Goal: Communication & Community: Answer question/provide support

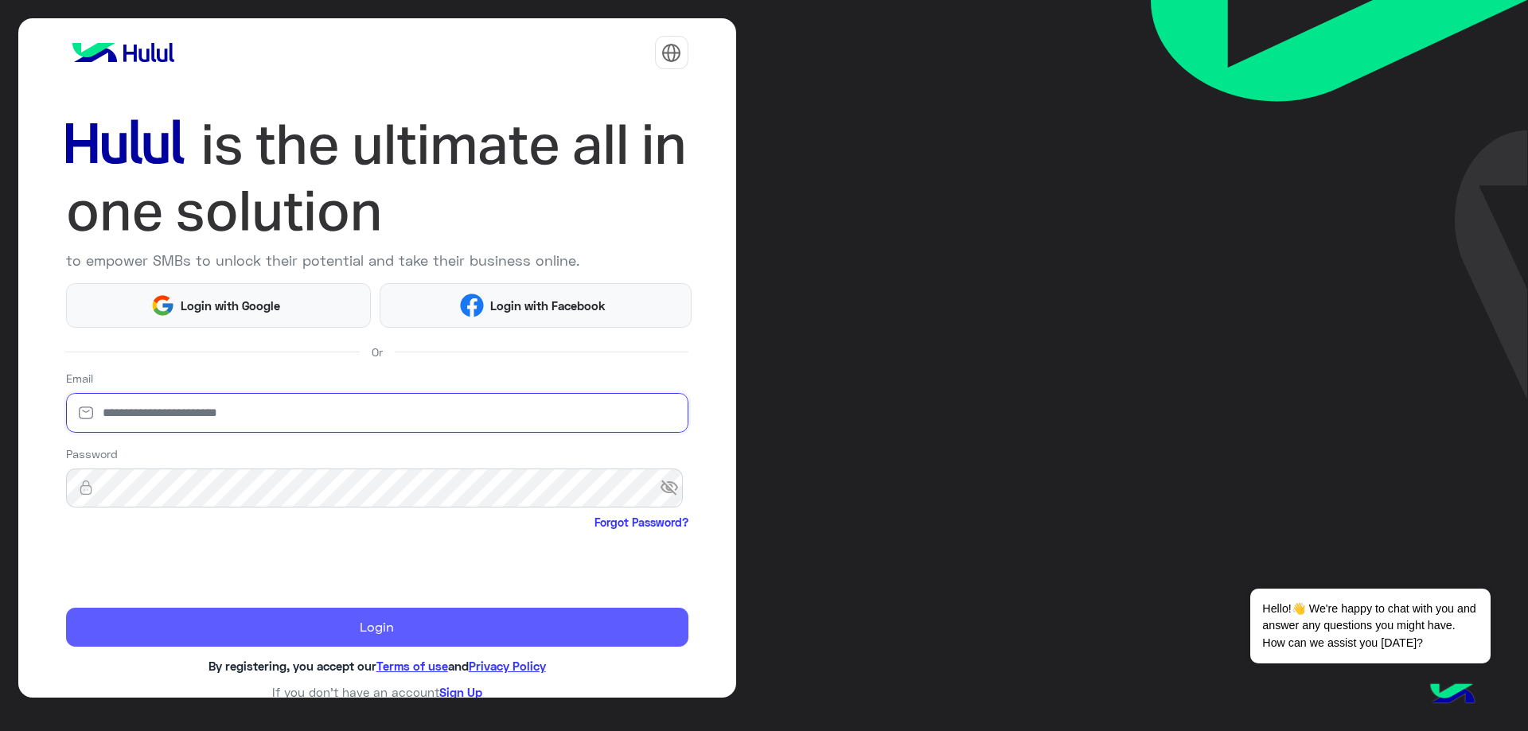
type input "**********"
click at [228, 624] on button "Login" at bounding box center [377, 628] width 622 height 40
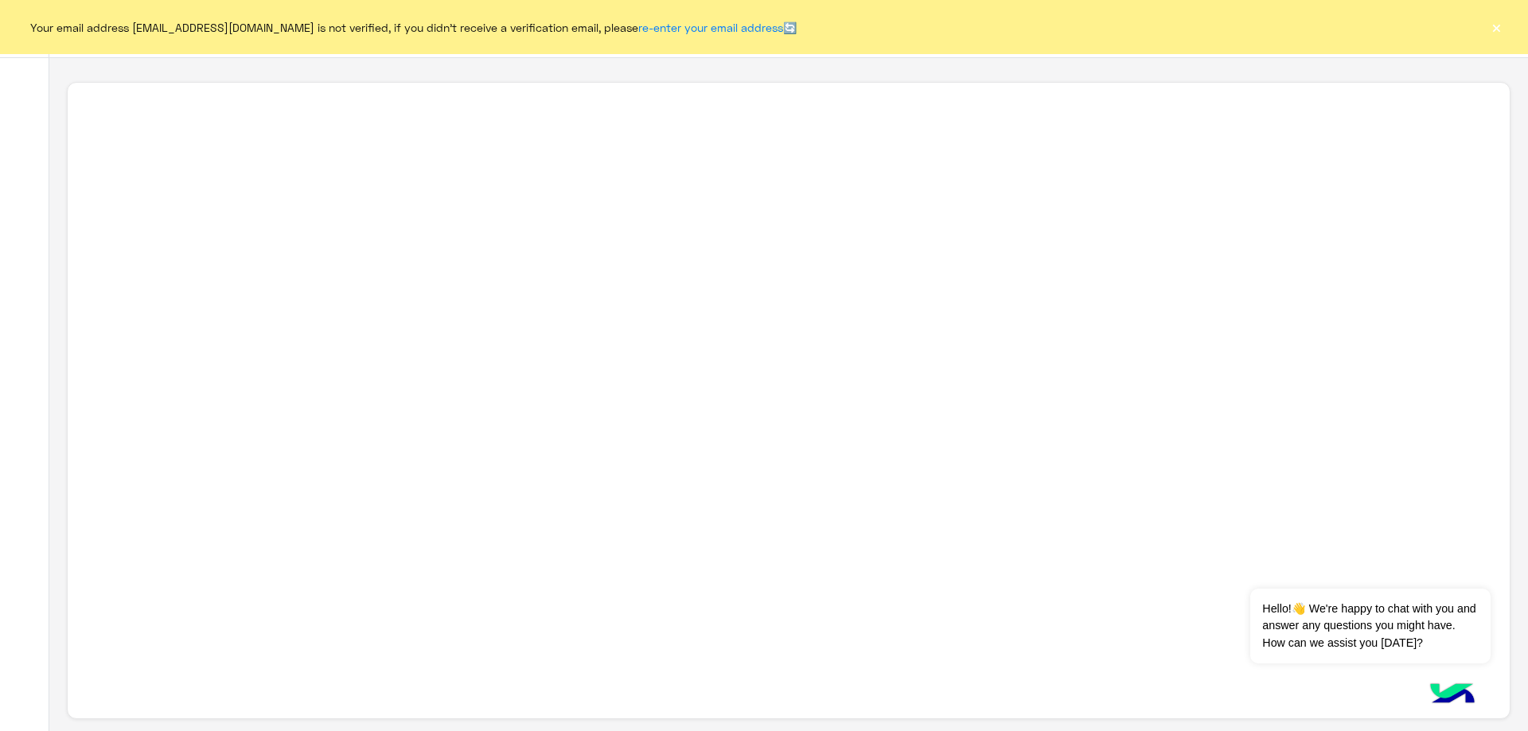
click at [1495, 28] on button "×" at bounding box center [1496, 27] width 16 height 16
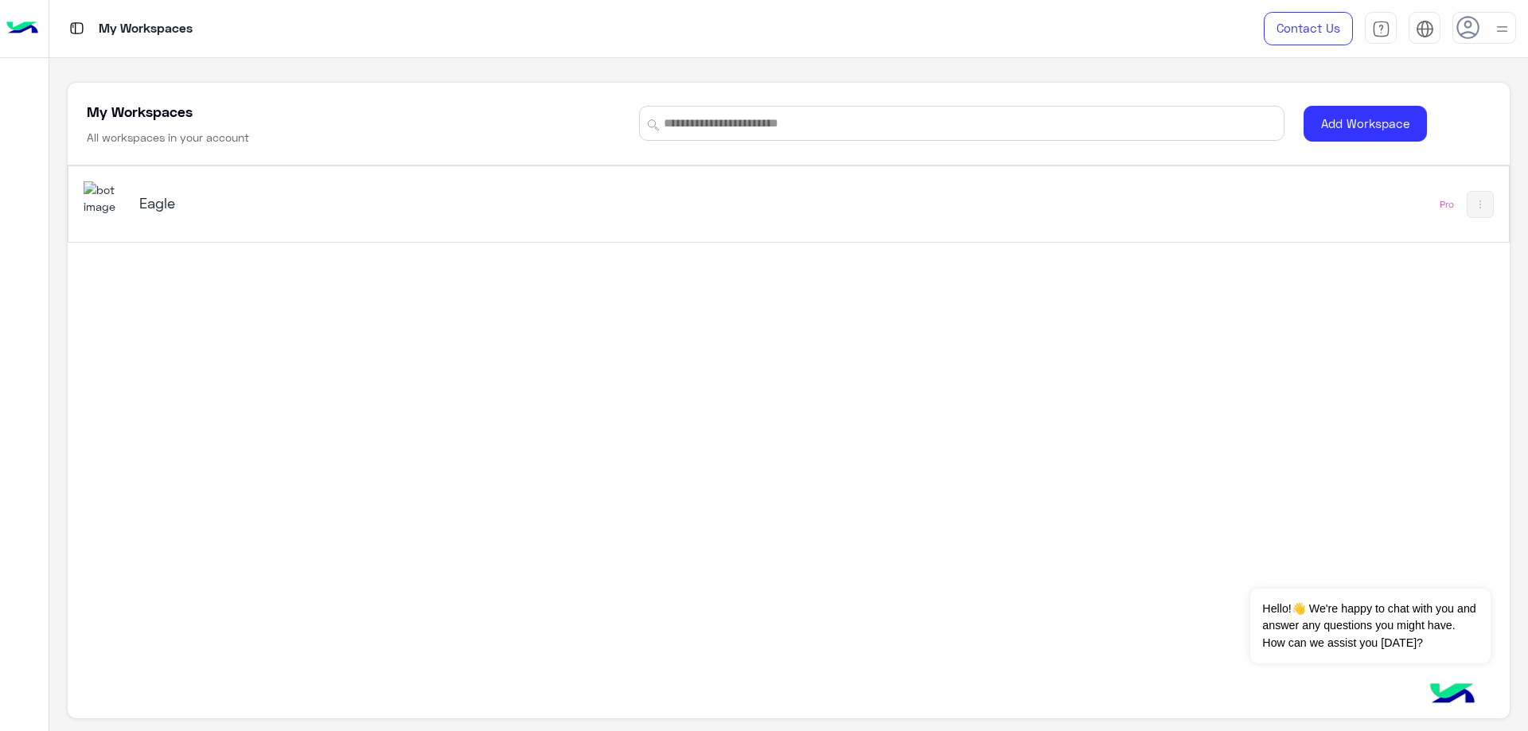
click at [130, 195] on div "Eagle" at bounding box center [507, 204] width 846 height 46
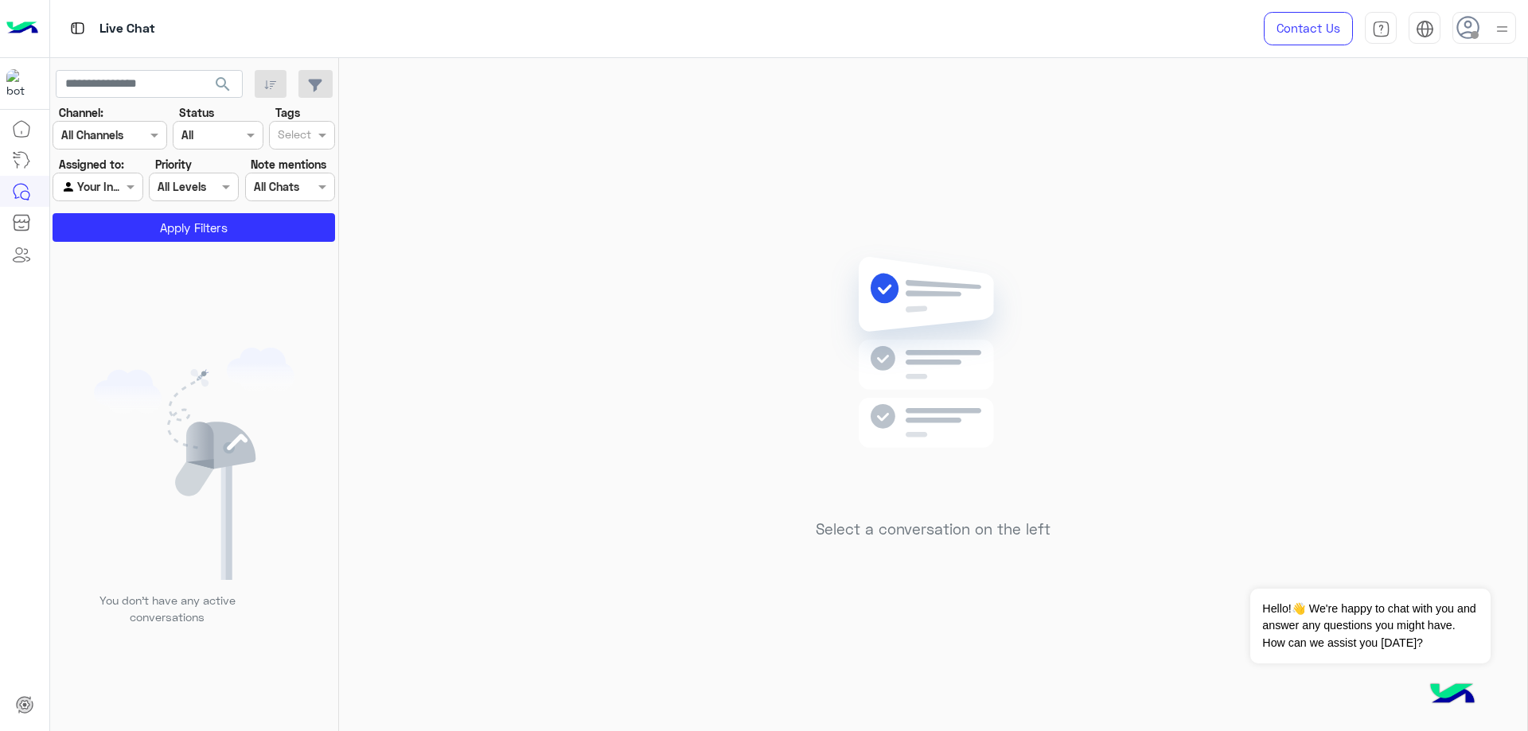
click at [1460, 24] on icon at bounding box center [1468, 28] width 24 height 24
click at [1445, 120] on label "Online" at bounding box center [1415, 121] width 173 height 29
click at [945, 131] on div "Select a conversation on the left" at bounding box center [933, 397] width 1188 height 679
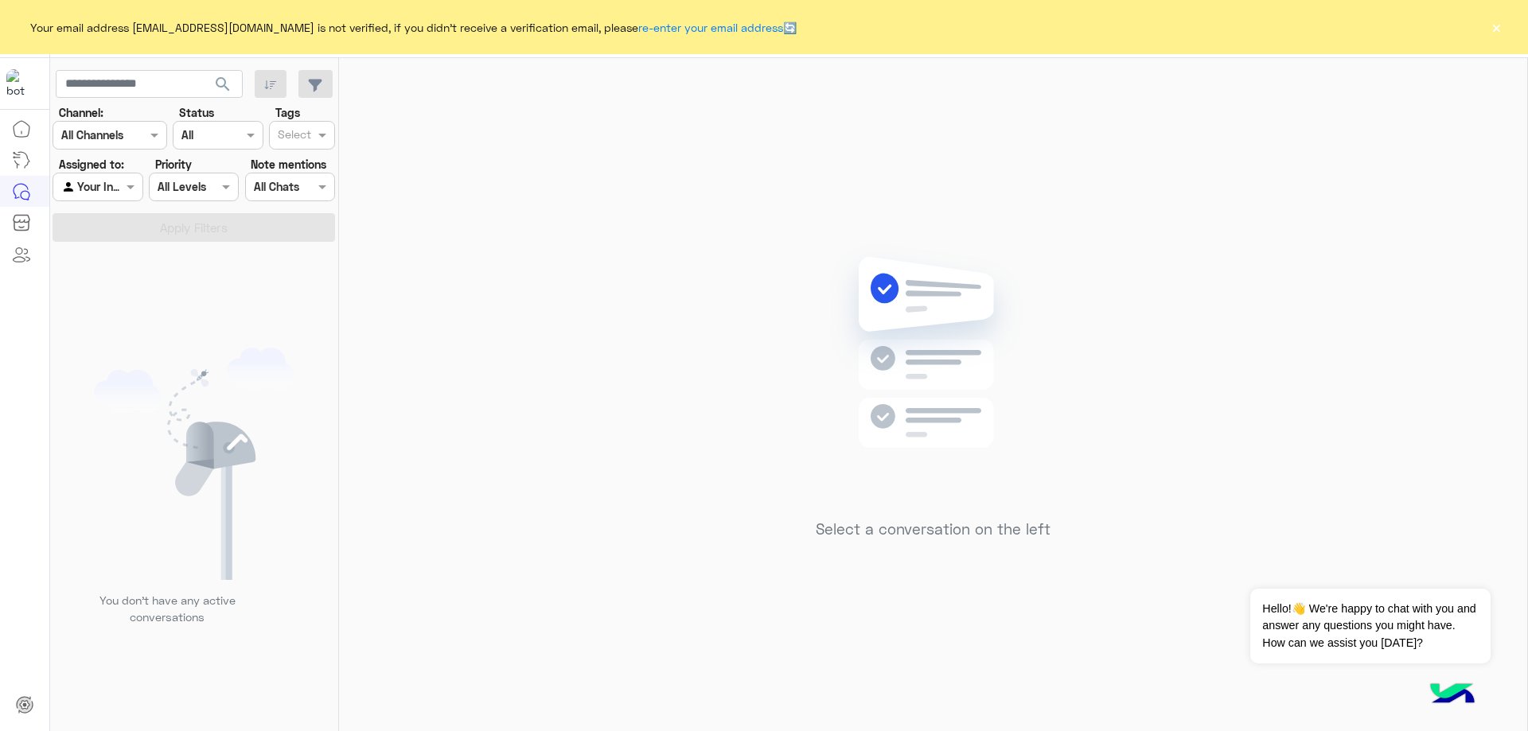
click at [1498, 27] on button "×" at bounding box center [1496, 27] width 16 height 16
click at [1497, 29] on button "×" at bounding box center [1496, 27] width 16 height 16
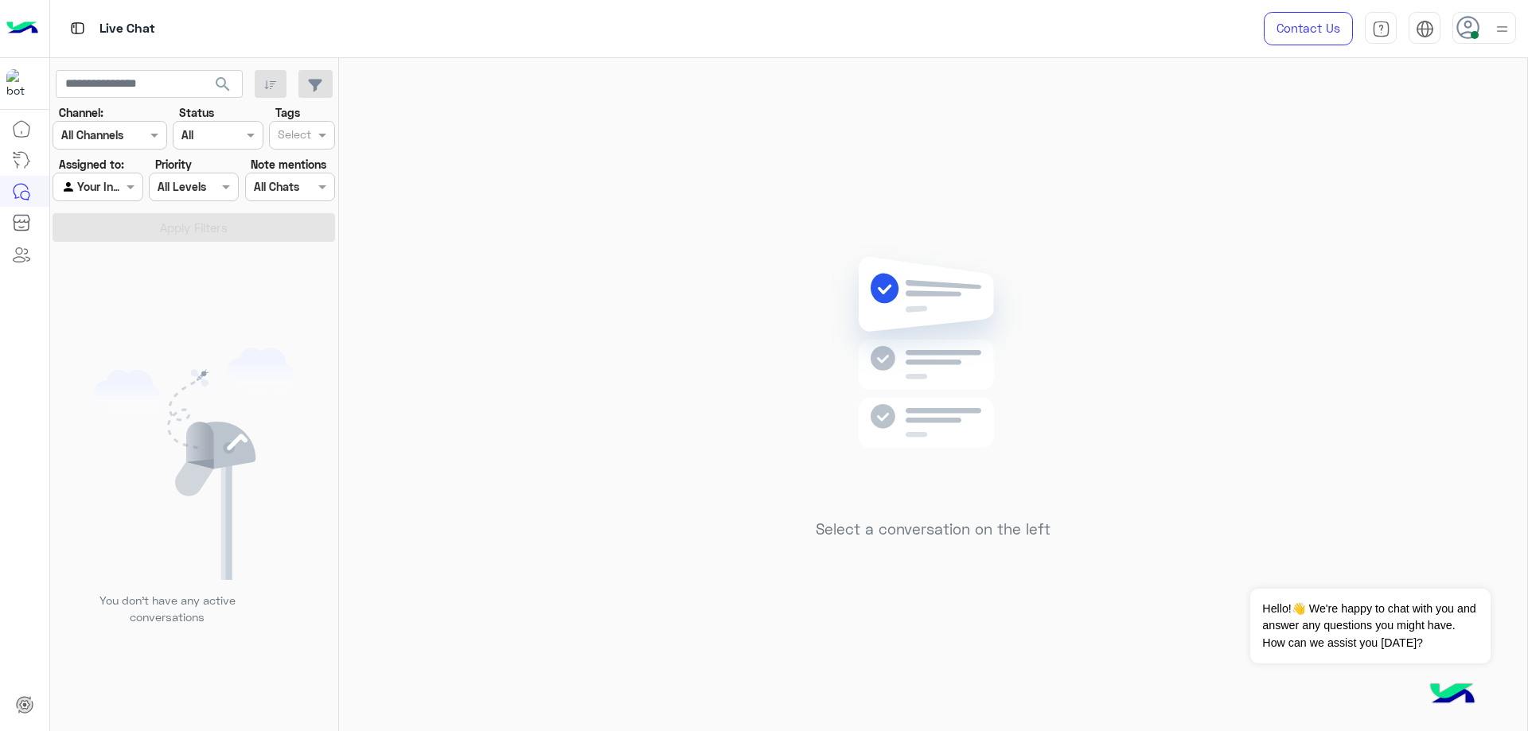
click at [1466, 34] on icon at bounding box center [1468, 28] width 24 height 24
click at [1201, 165] on div "Select a conversation on the left" at bounding box center [933, 397] width 1188 height 679
click at [148, 138] on span at bounding box center [156, 135] width 20 height 17
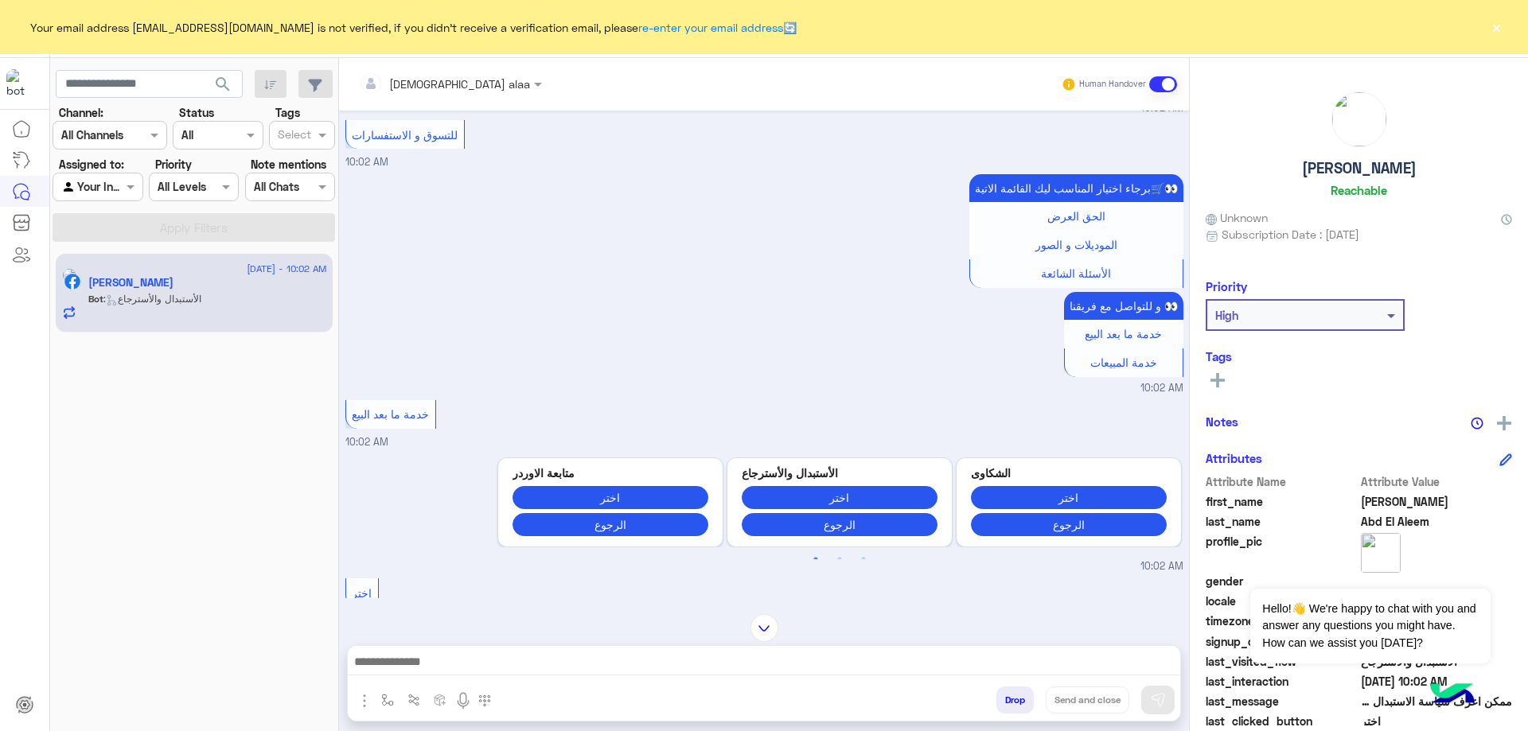
scroll to position [847, 0]
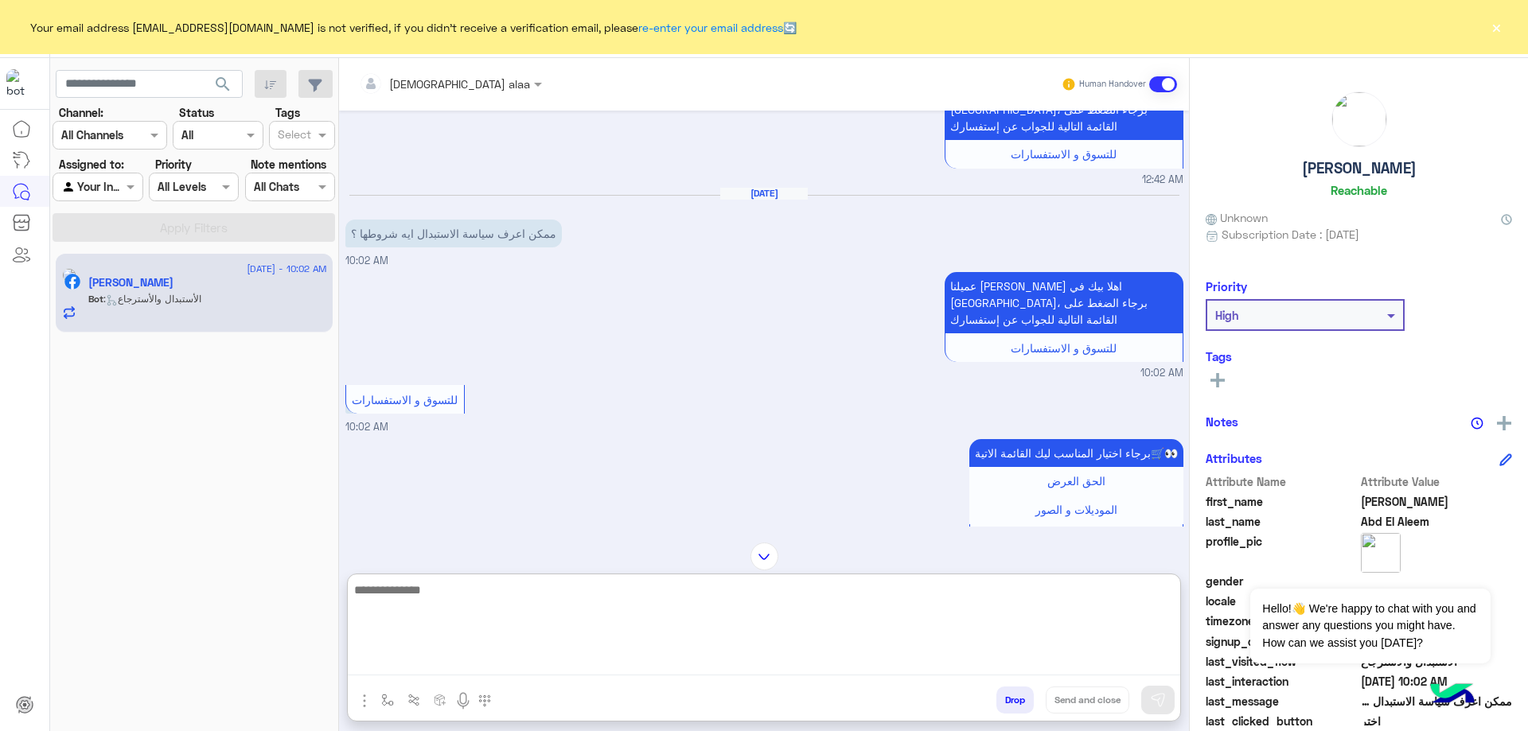
click at [574, 656] on textarea at bounding box center [764, 627] width 832 height 95
type textarea "**********"
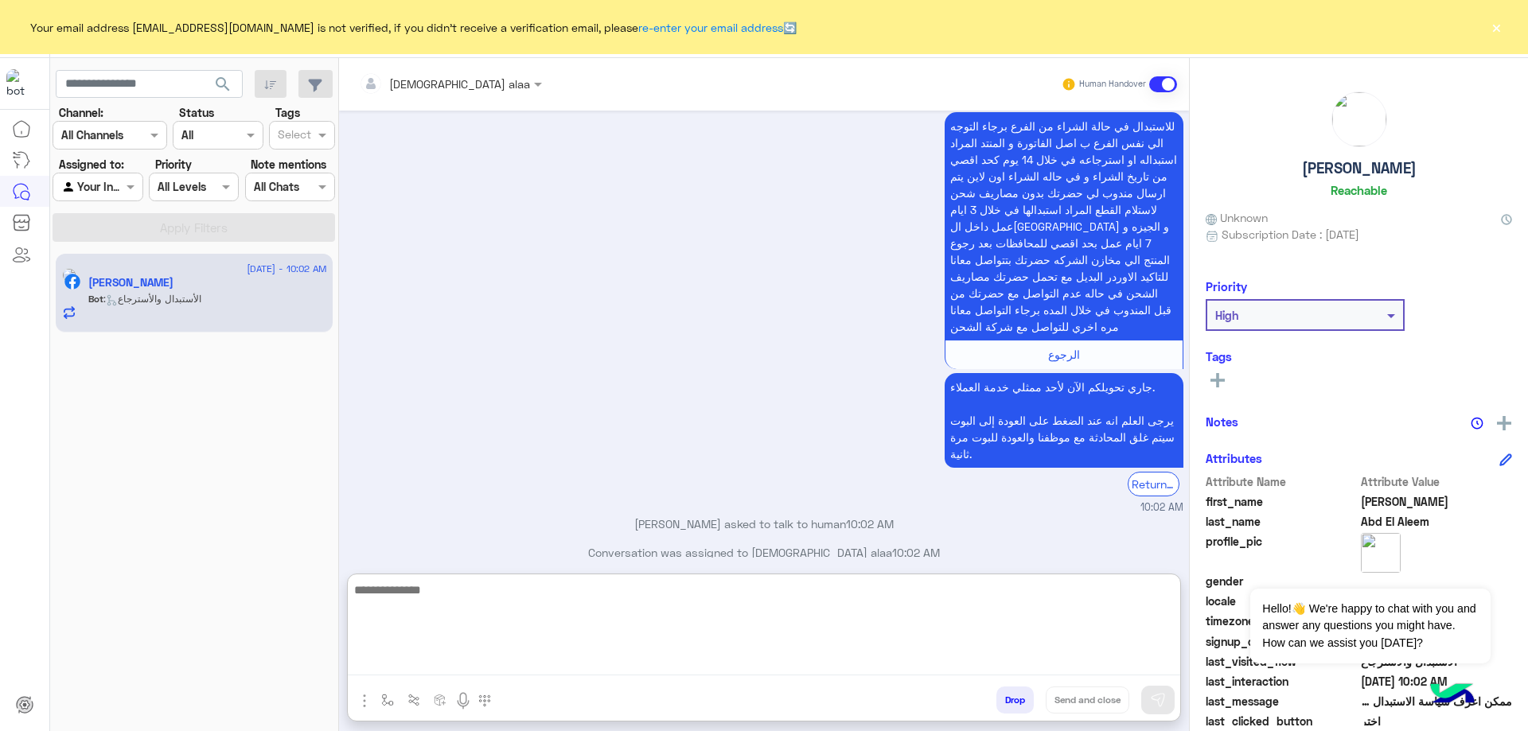
scroll to position [1661, 0]
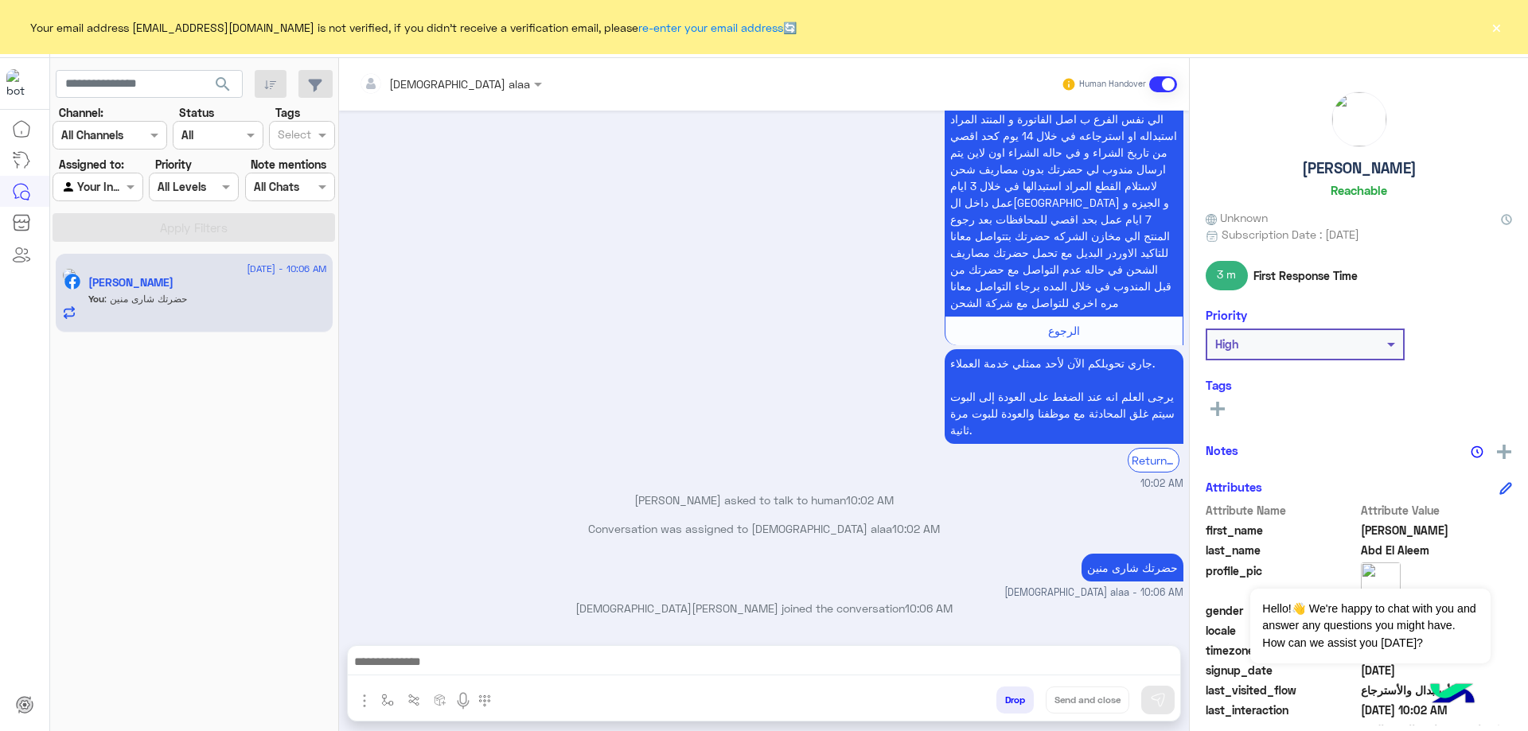
click at [1495, 27] on button "×" at bounding box center [1496, 27] width 16 height 16
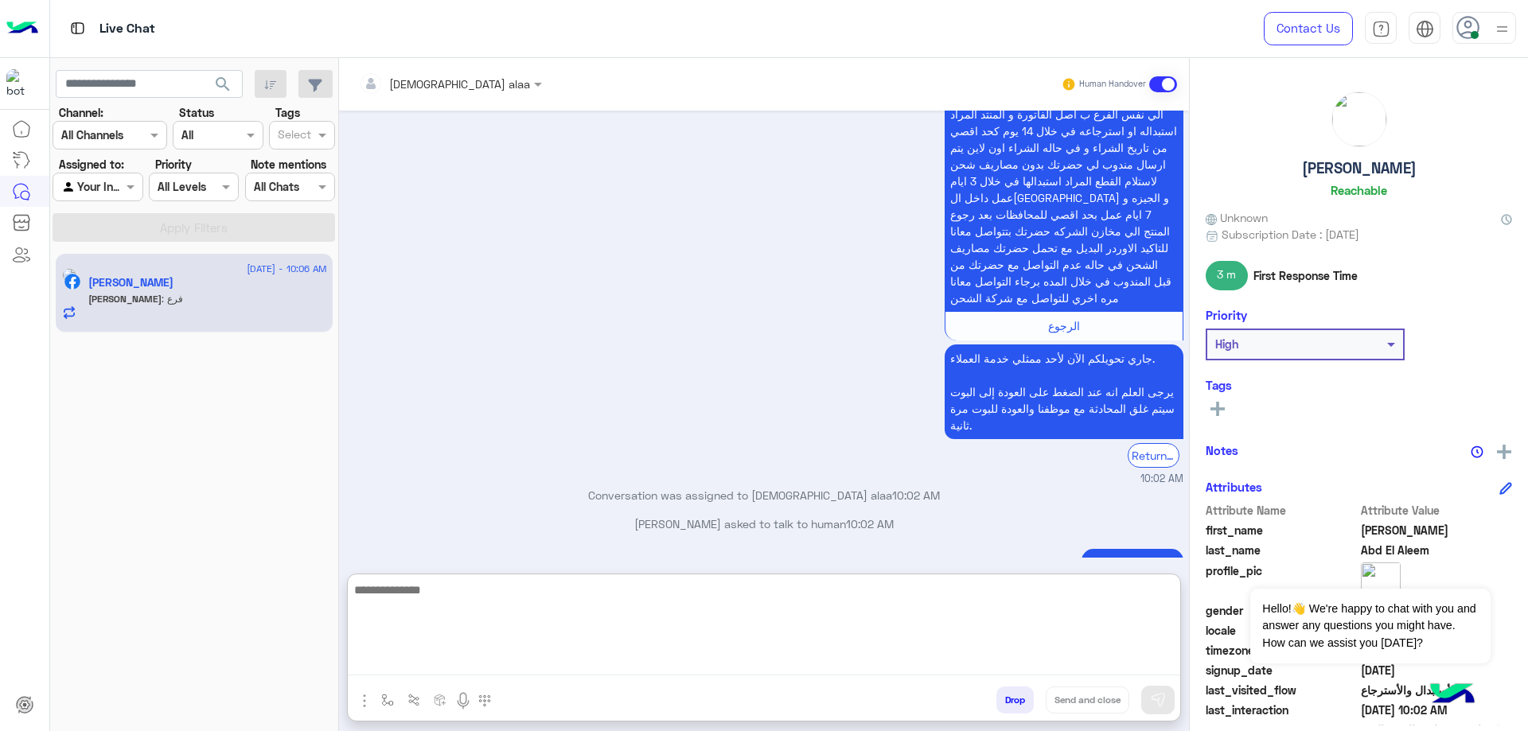
click at [686, 659] on textarea at bounding box center [764, 627] width 832 height 95
click at [948, 592] on textarea "**********" at bounding box center [764, 627] width 832 height 95
click at [844, 590] on textarea "**********" at bounding box center [764, 627] width 832 height 95
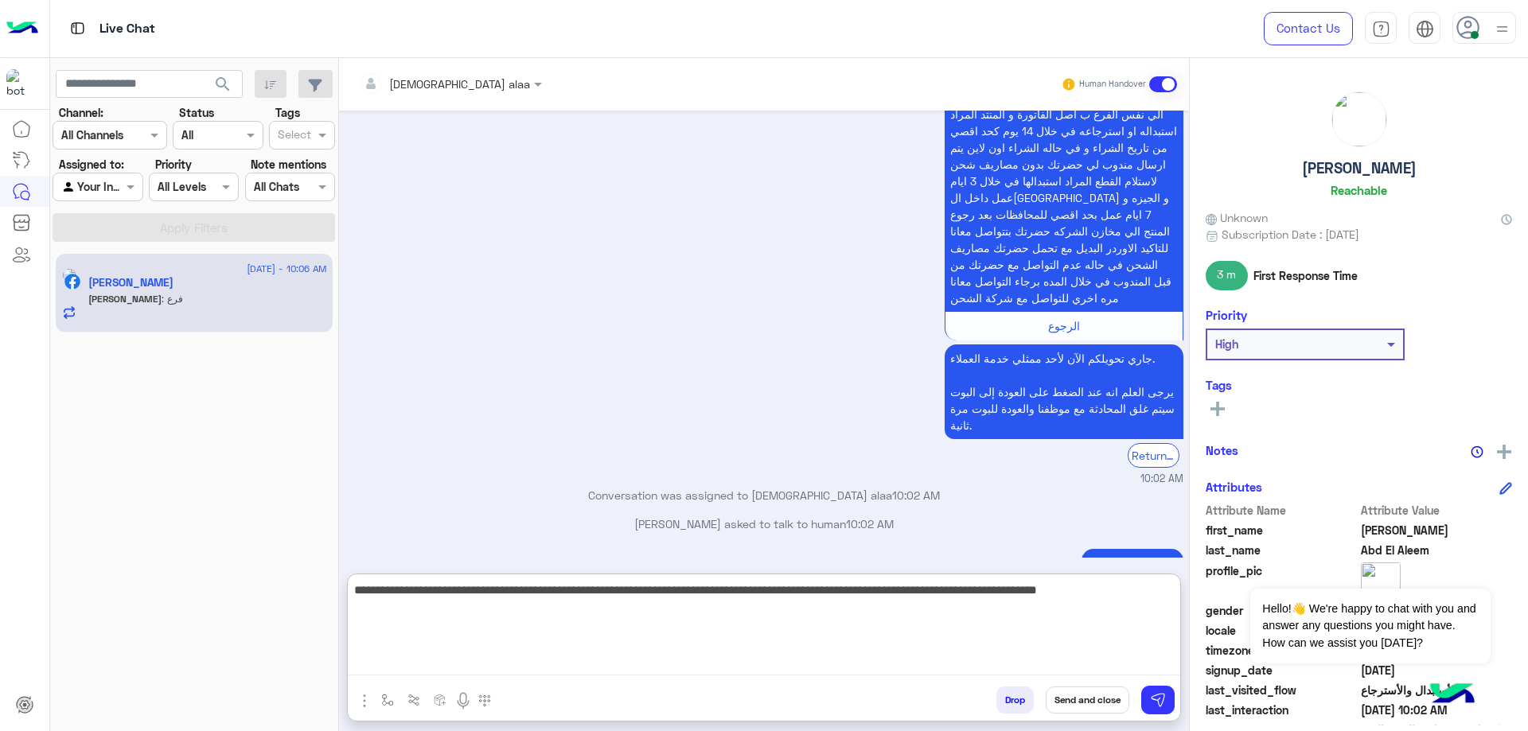
type textarea "**********"
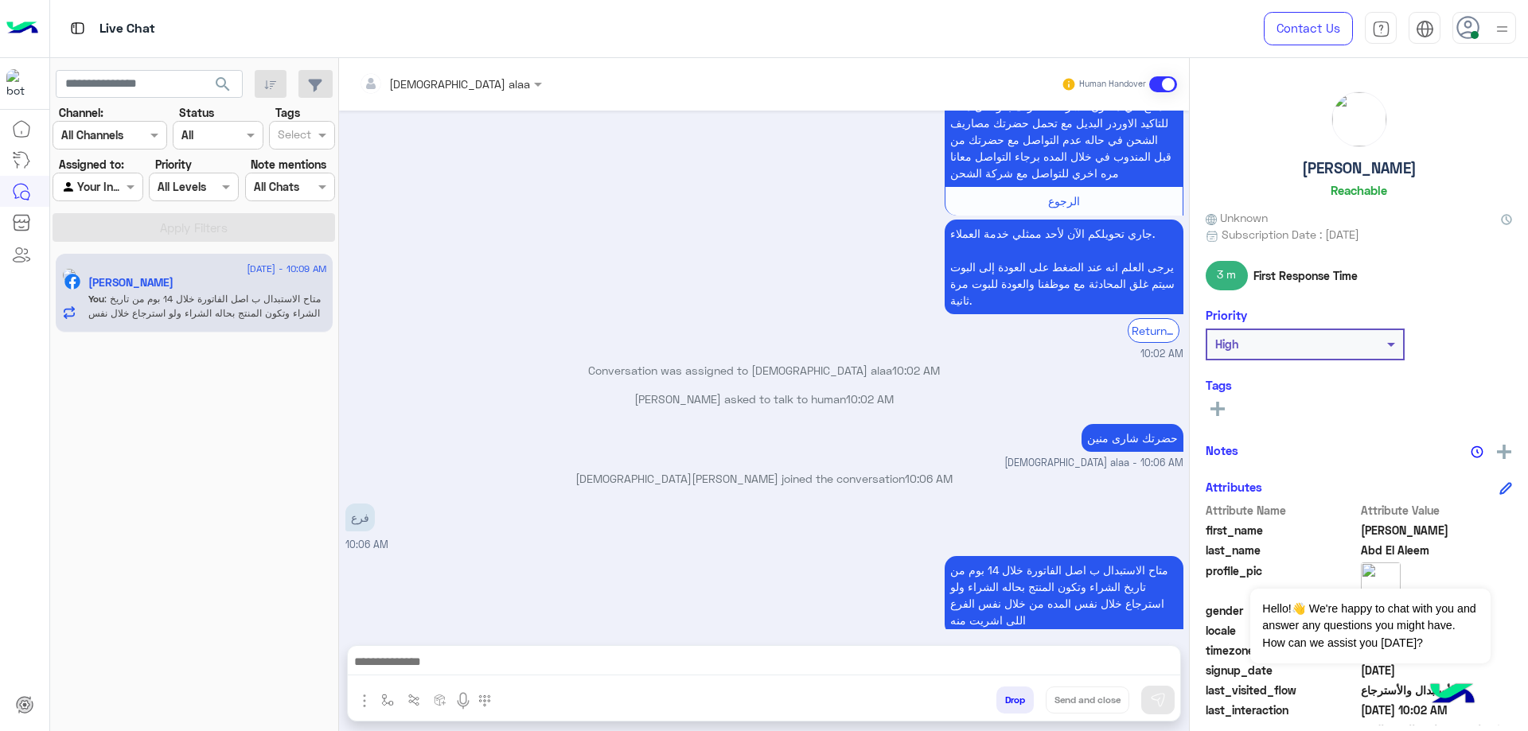
scroll to position [1744, 0]
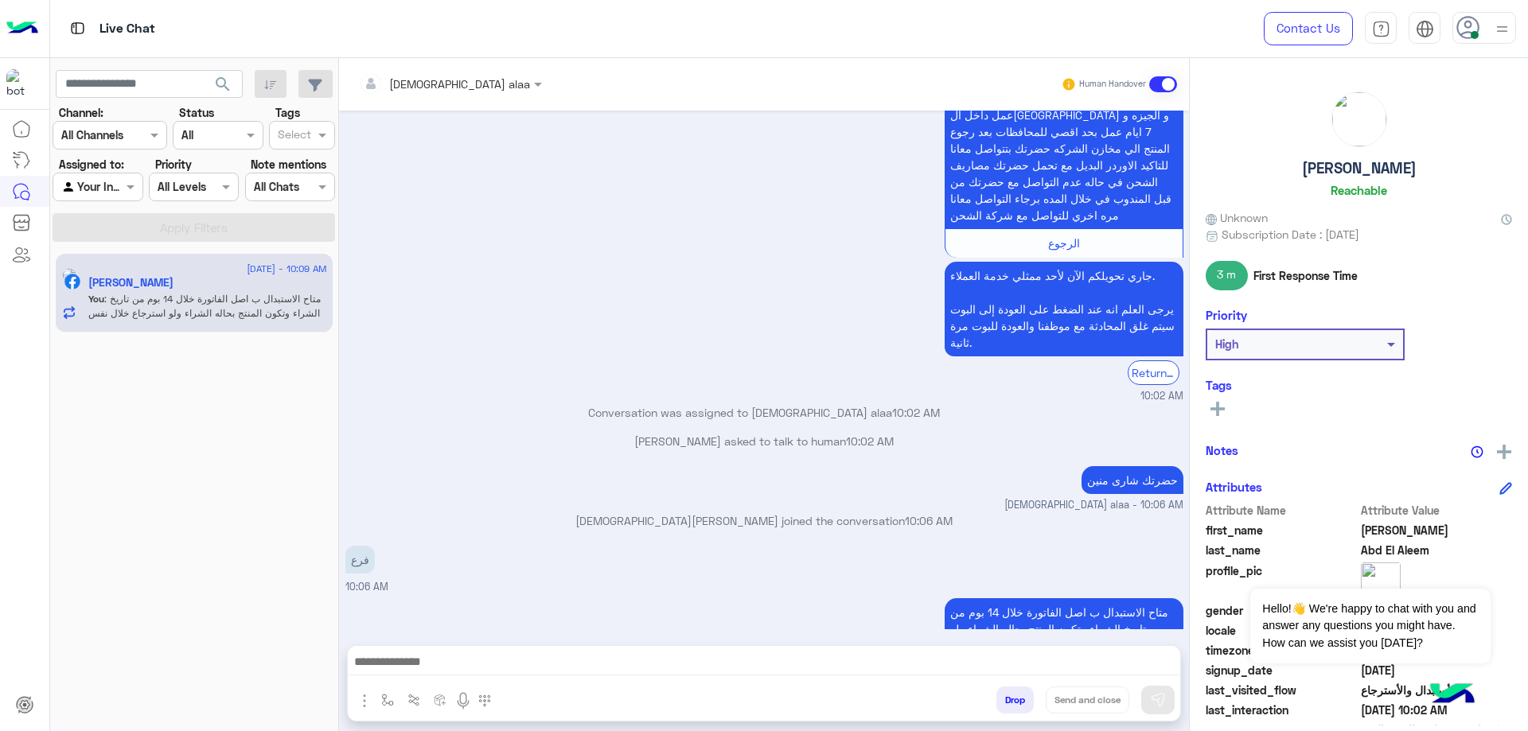
drag, startPoint x: 1267, startPoint y: 173, endPoint x: 1464, endPoint y: 187, distance: 197.0
click at [1464, 187] on div "[PERSON_NAME]" at bounding box center [1358, 147] width 306 height 112
copy h5 "[PERSON_NAME]"
click at [1008, 704] on button "Drop" at bounding box center [1014, 700] width 37 height 27
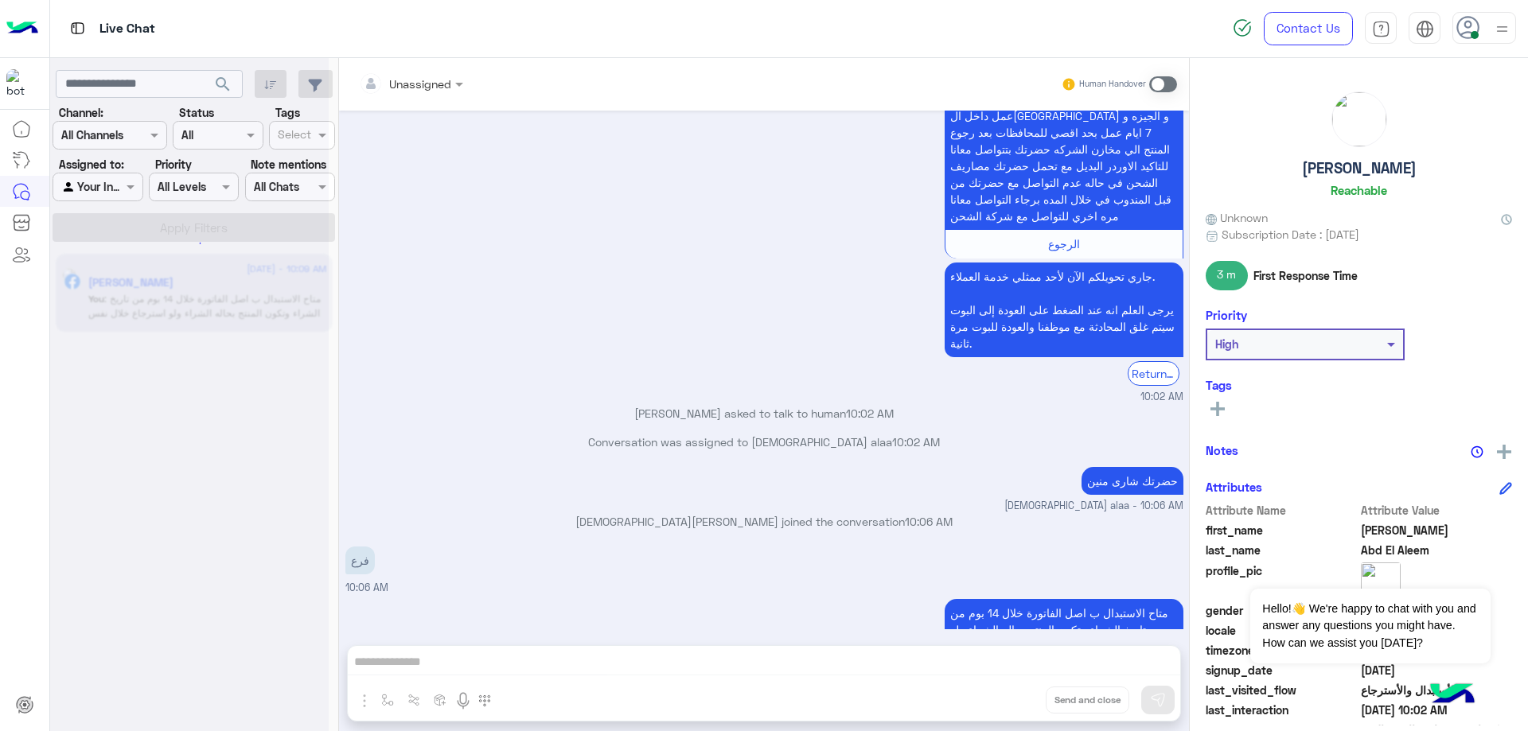
scroll to position [1773, 0]
